Goal: Register for event/course

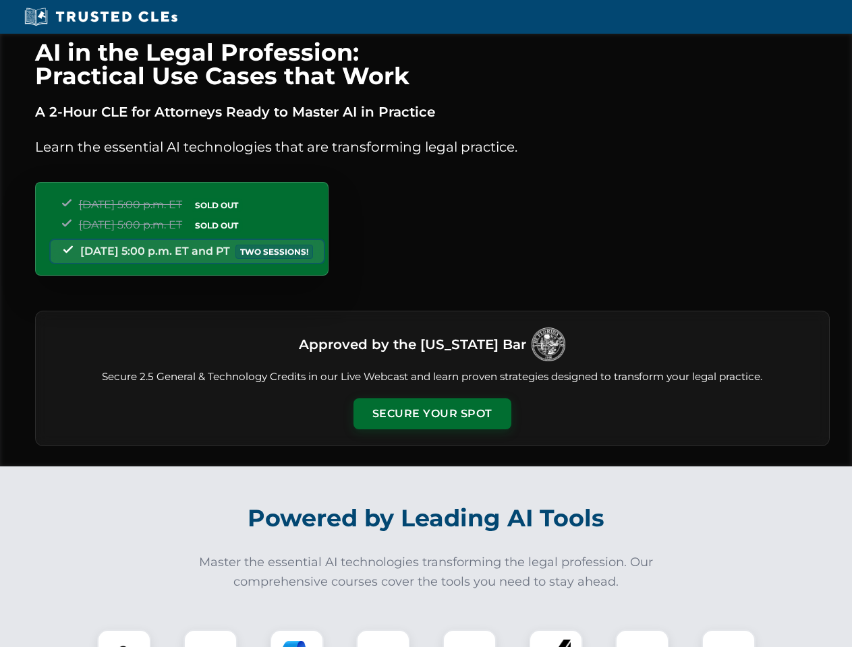
click at [432, 414] on button "Secure Your Spot" at bounding box center [432, 414] width 158 height 31
click at [124, 639] on img at bounding box center [124, 656] width 39 height 39
